Goal: Transaction & Acquisition: Download file/media

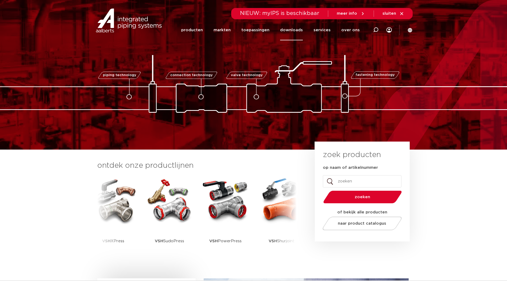
click at [301, 30] on link "downloads" at bounding box center [291, 30] width 23 height 21
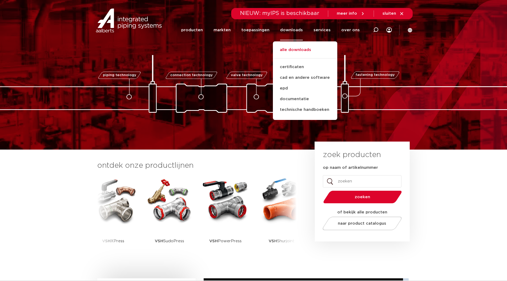
click at [298, 49] on link "alle downloads" at bounding box center [305, 53] width 64 height 12
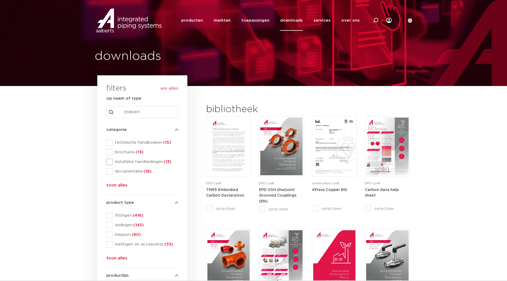
click at [110, 163] on span at bounding box center [109, 162] width 6 height 6
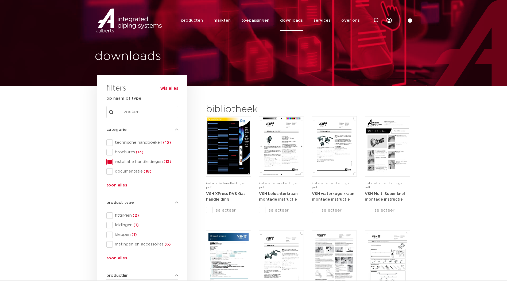
click at [110, 162] on span at bounding box center [109, 162] width 6 height 6
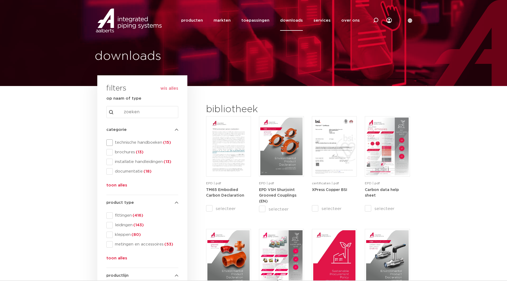
click at [107, 139] on span at bounding box center [109, 142] width 6 height 6
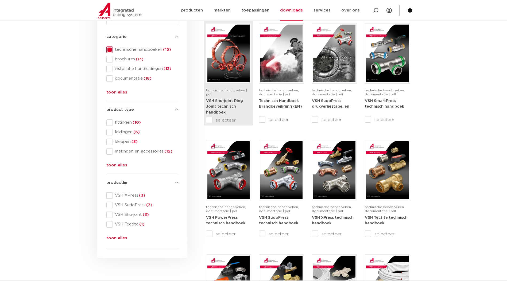
scroll to position [134, 0]
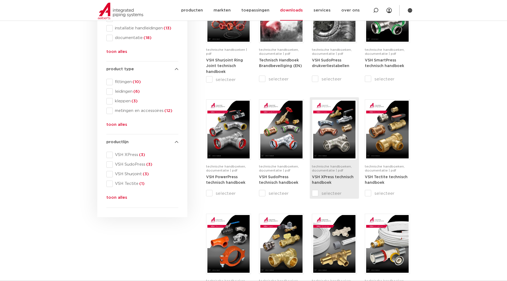
click at [330, 143] on img at bounding box center [334, 130] width 42 height 58
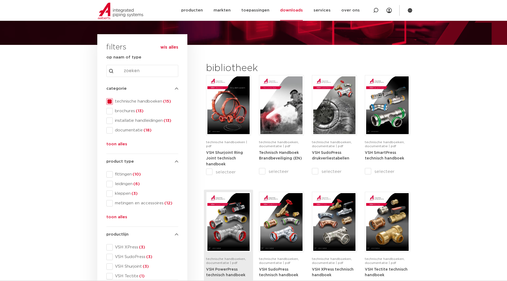
scroll to position [0, 0]
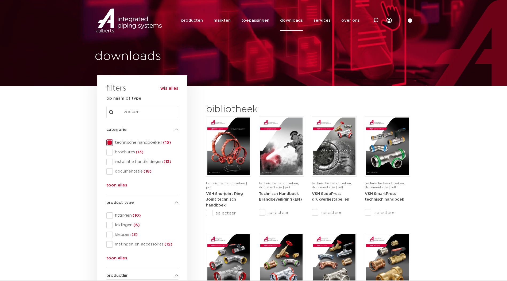
click at [125, 22] on img at bounding box center [129, 21] width 68 height 24
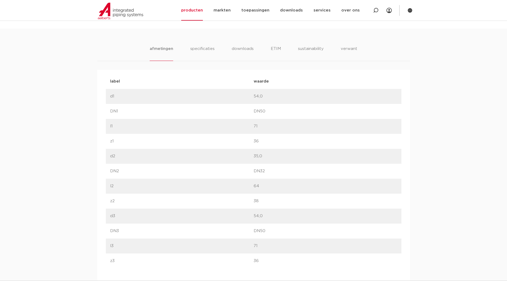
scroll to position [312, 0]
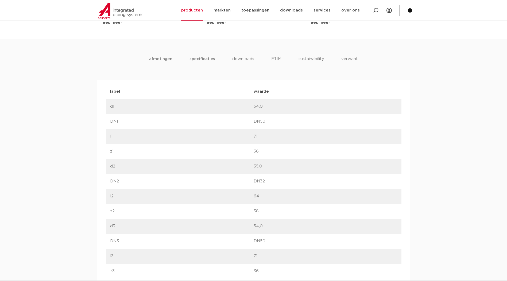
click at [208, 58] on li "specificaties" at bounding box center [202, 63] width 26 height 15
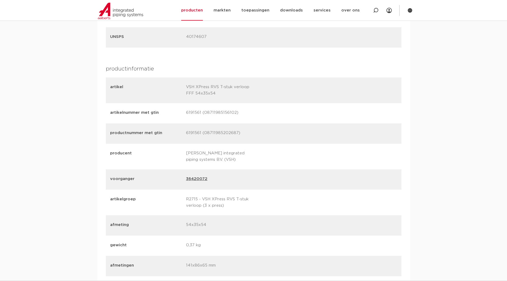
scroll to position [712, 0]
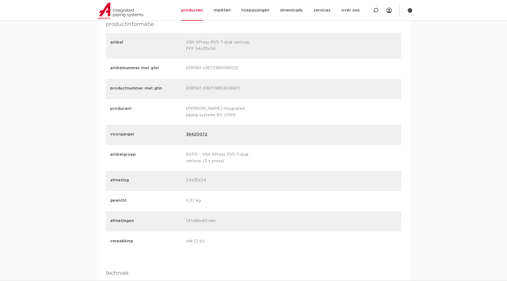
drag, startPoint x: 188, startPoint y: 196, endPoint x: 220, endPoint y: 194, distance: 32.7
click at [220, 197] on p "0,37 kg" at bounding box center [222, 200] width 72 height 7
drag, startPoint x: 220, startPoint y: 194, endPoint x: 202, endPoint y: 199, distance: 18.8
click at [202, 199] on p "0,37 kg" at bounding box center [222, 200] width 72 height 7
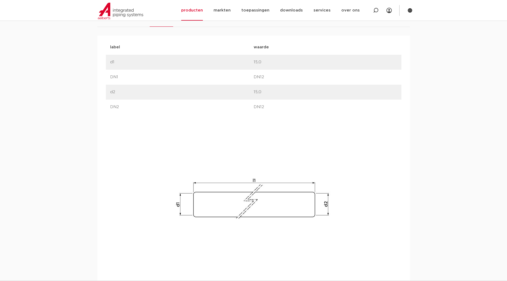
scroll to position [267, 0]
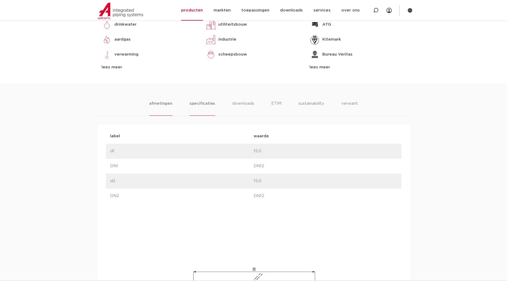
click at [214, 105] on li "specificaties" at bounding box center [202, 107] width 26 height 15
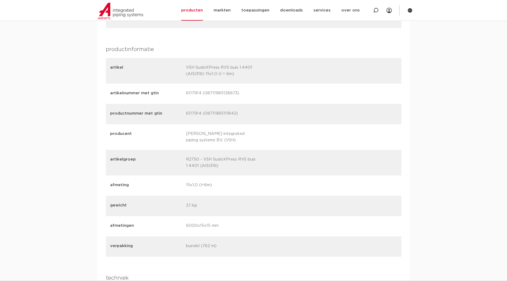
scroll to position [668, 0]
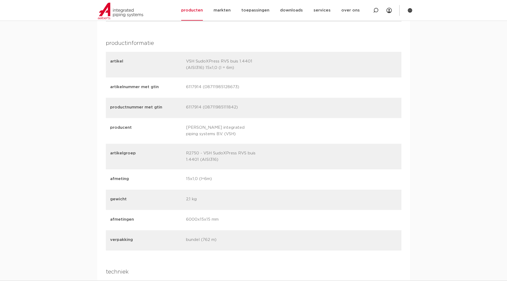
drag, startPoint x: 184, startPoint y: 198, endPoint x: 203, endPoint y: 200, distance: 18.8
click at [203, 200] on div "gewicht 2,1 kg" at bounding box center [253, 200] width 295 height 20
drag, startPoint x: 203, startPoint y: 200, endPoint x: 202, endPoint y: 210, distance: 9.9
click at [202, 210] on div "gewicht 2,1 kg" at bounding box center [253, 200] width 295 height 20
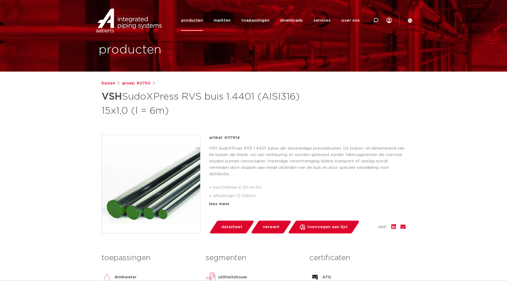
scroll to position [0, 0]
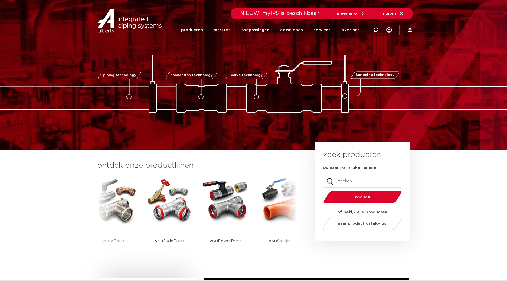
click at [298, 25] on link "downloads" at bounding box center [291, 30] width 23 height 21
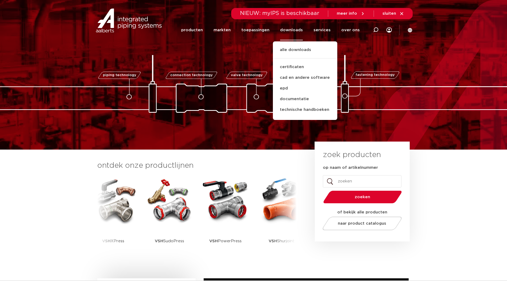
click at [299, 31] on link "downloads" at bounding box center [291, 30] width 23 height 21
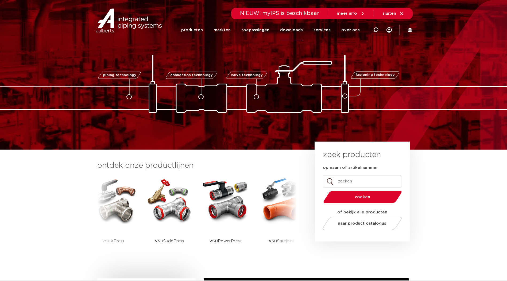
click at [293, 30] on link "downloads" at bounding box center [291, 30] width 23 height 21
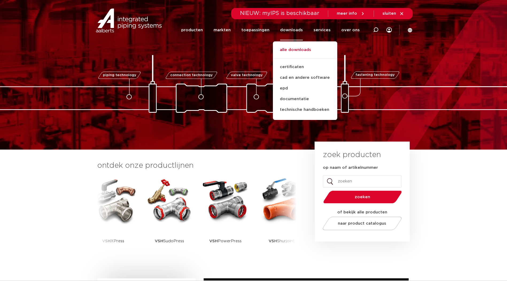
click at [296, 47] on link "alle downloads" at bounding box center [305, 53] width 64 height 12
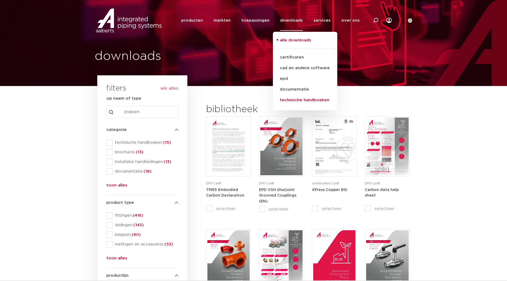
click at [296, 98] on link "technische handboeken" at bounding box center [305, 100] width 64 height 11
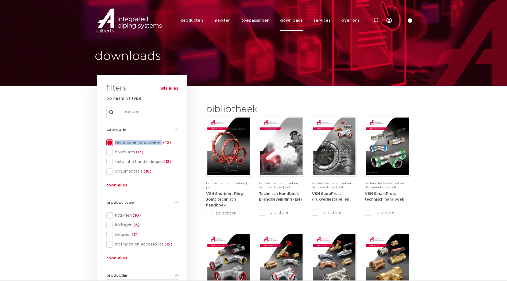
drag, startPoint x: 114, startPoint y: 143, endPoint x: 161, endPoint y: 143, distance: 46.7
click at [161, 143] on span "technische handboeken (15)" at bounding box center [145, 142] width 65 height 5
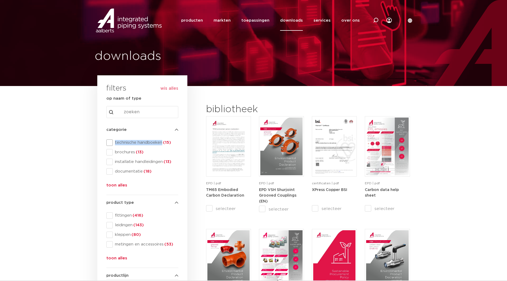
drag, startPoint x: 115, startPoint y: 143, endPoint x: 161, endPoint y: 144, distance: 46.2
click at [161, 144] on span "technische handboeken (15)" at bounding box center [145, 142] width 65 height 5
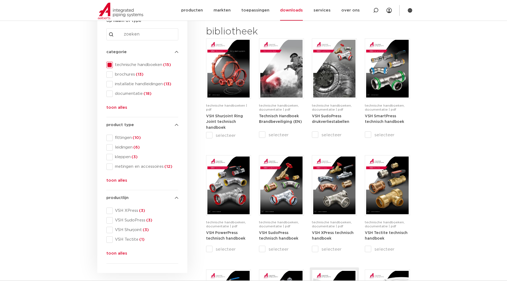
scroll to position [89, 0]
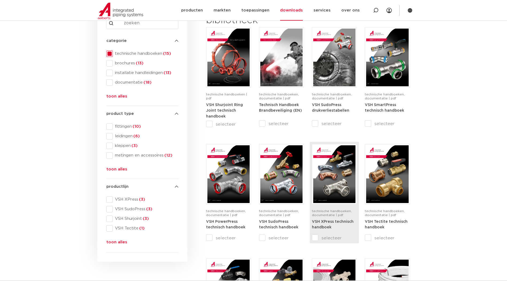
click at [327, 227] on strong "VSH XPress technisch handboek" at bounding box center [333, 225] width 42 height 10
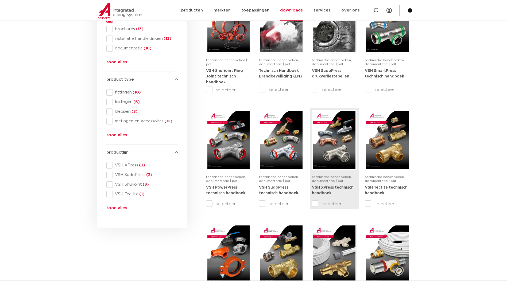
scroll to position [134, 0]
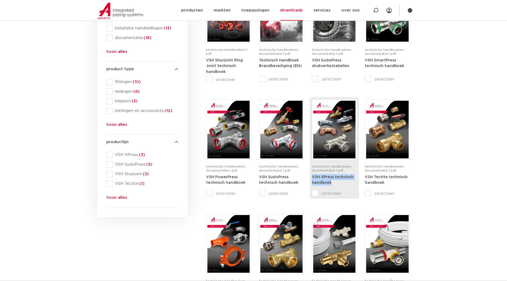
drag, startPoint x: 333, startPoint y: 183, endPoint x: 313, endPoint y: 179, distance: 20.7
click at [313, 179] on div "VSH XPress technisch handboek" at bounding box center [334, 182] width 45 height 16
copy strong "VSH XPress technisch handboek"
